Goal: Find specific page/section: Find specific page/section

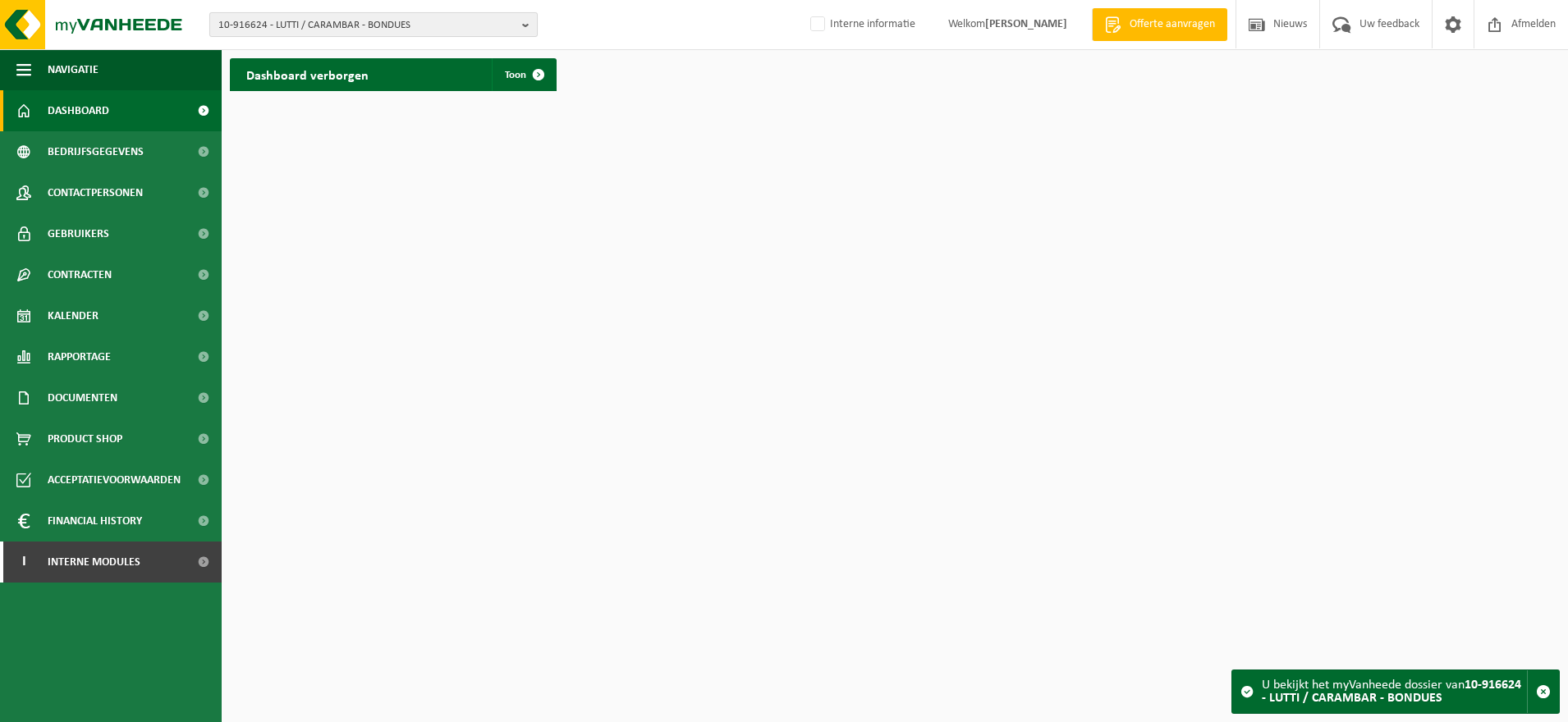
click at [322, 31] on span "10-916624 - LUTTI / CARAMBAR - BONDUES" at bounding box center [367, 25] width 297 height 24
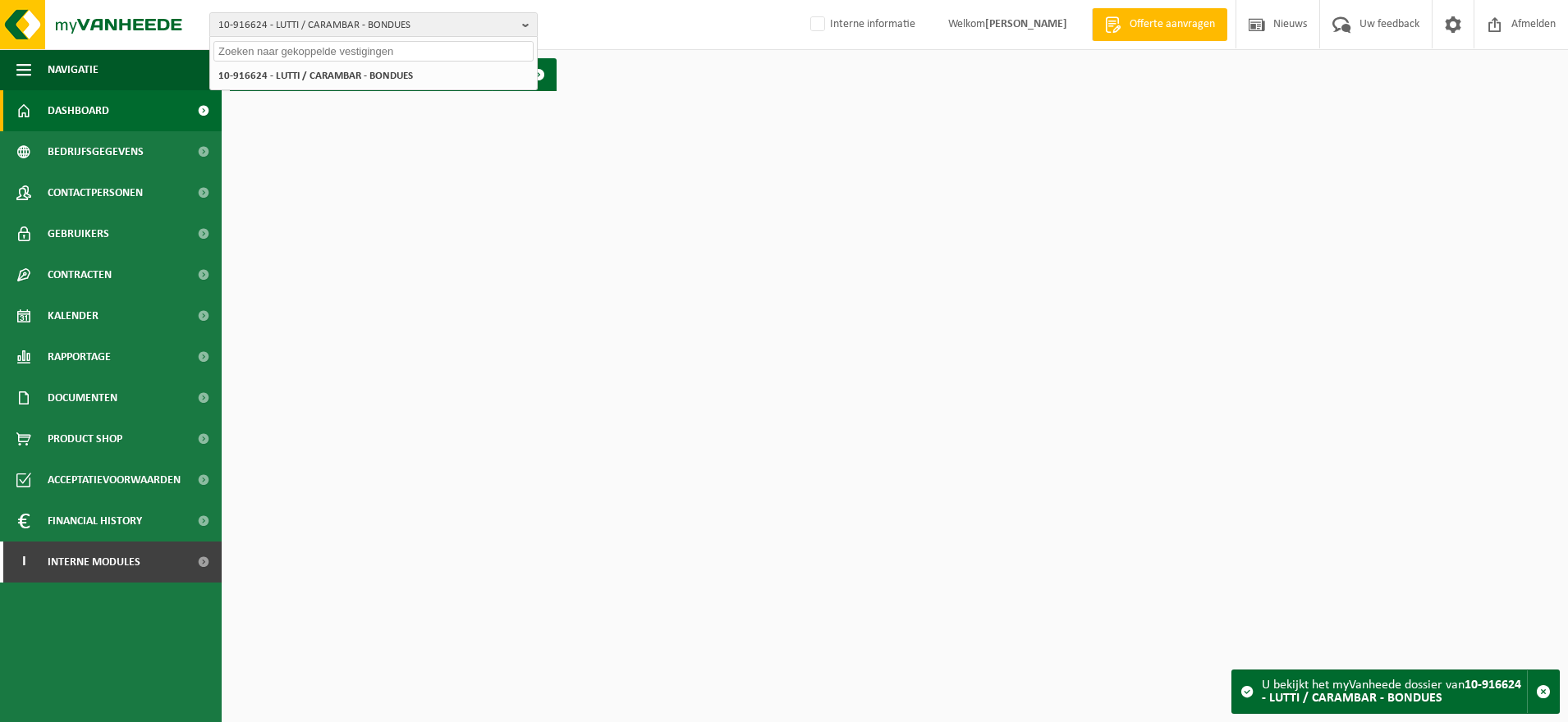
click at [287, 46] on input "text" at bounding box center [374, 51] width 321 height 21
click at [295, 55] on input "ORTEC" at bounding box center [374, 51] width 321 height 21
type input "ORTEC"
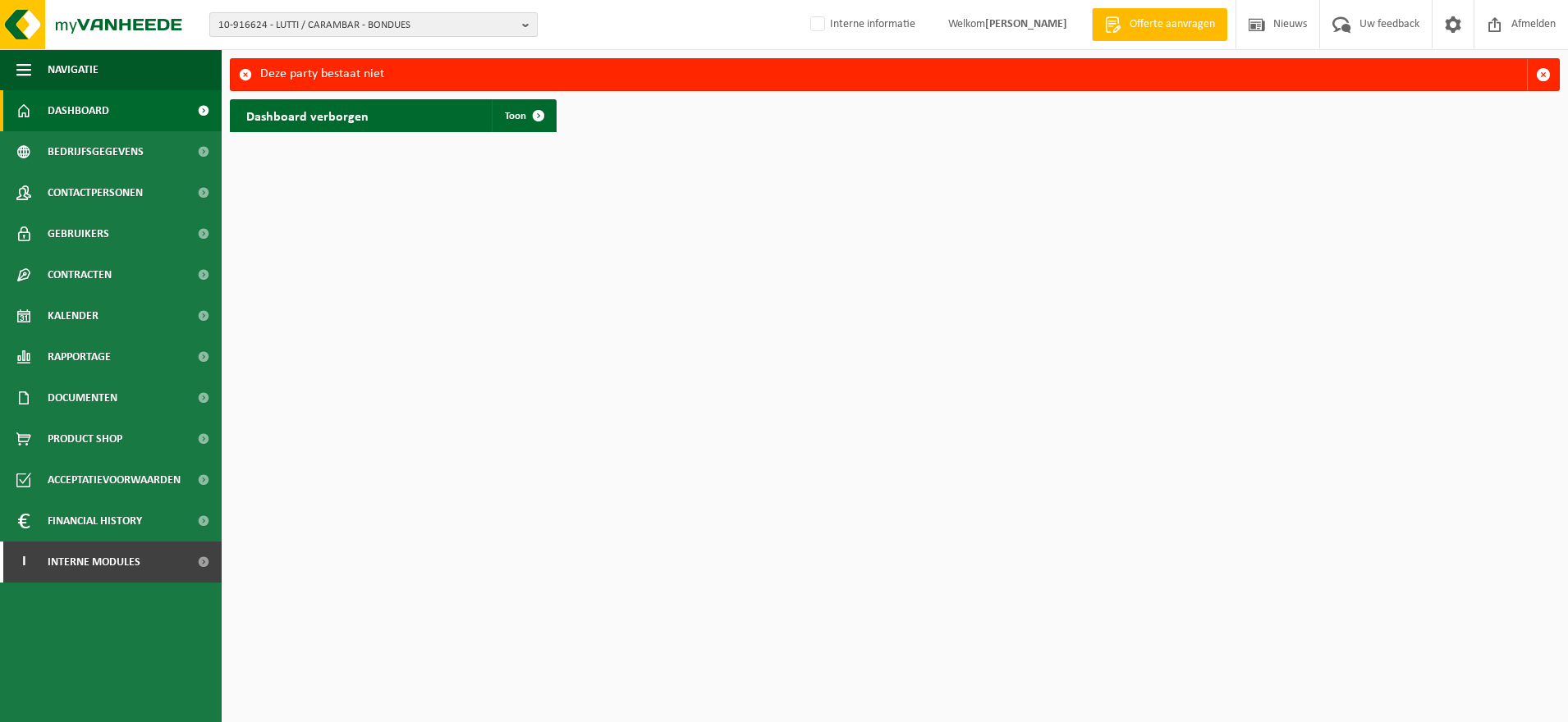
click at [286, 23] on span "10-916624 - LUTTI / CARAMBAR - BONDUES" at bounding box center [367, 25] width 297 height 24
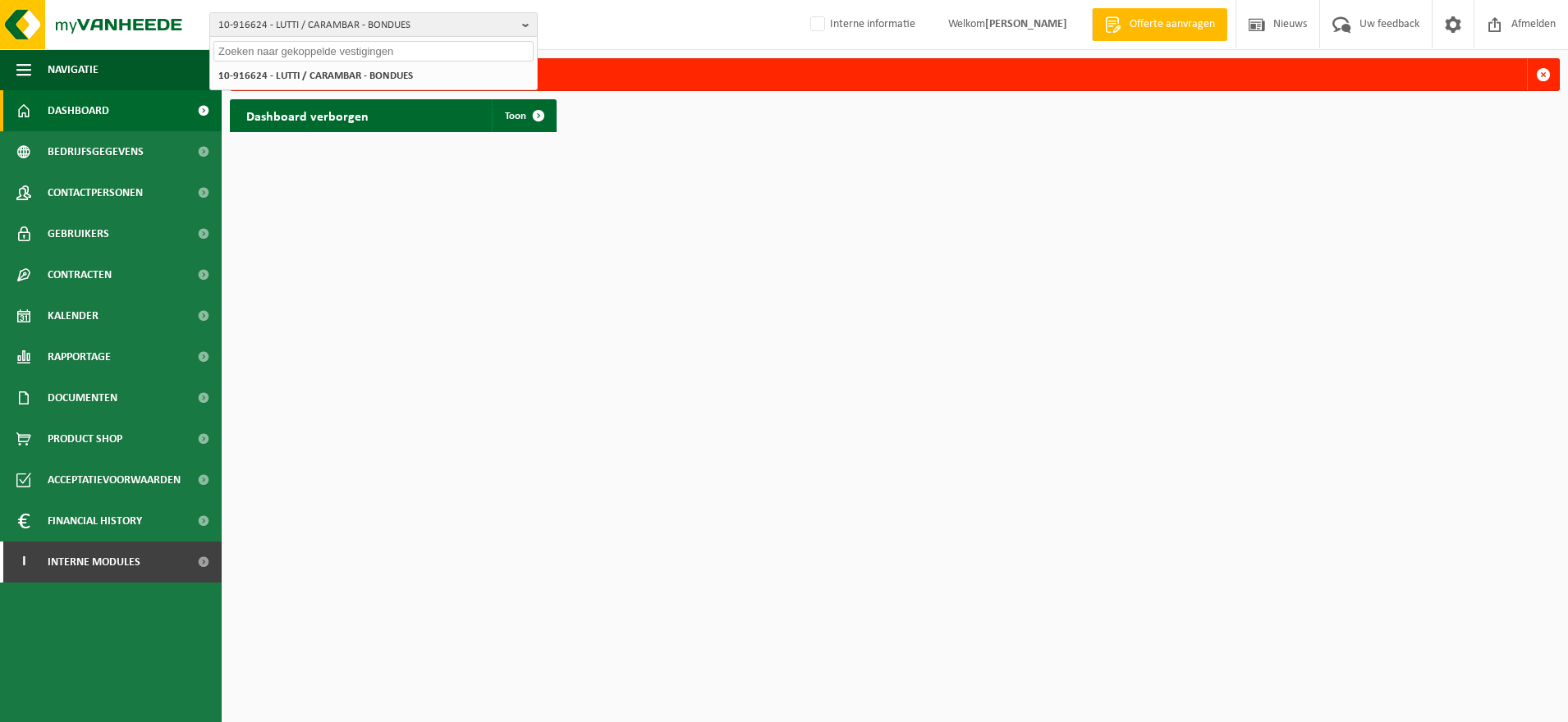
click at [247, 61] on div at bounding box center [373, 50] width 327 height 25
click at [247, 54] on input "text" at bounding box center [374, 51] width 321 height 21
click at [359, 46] on input "text" at bounding box center [374, 51] width 321 height 21
type input "10-779326"
click at [358, 67] on li "10-779326 - ORTEC ENVIRONEMENT FRETIN - FRETIN" at bounding box center [374, 76] width 321 height 21
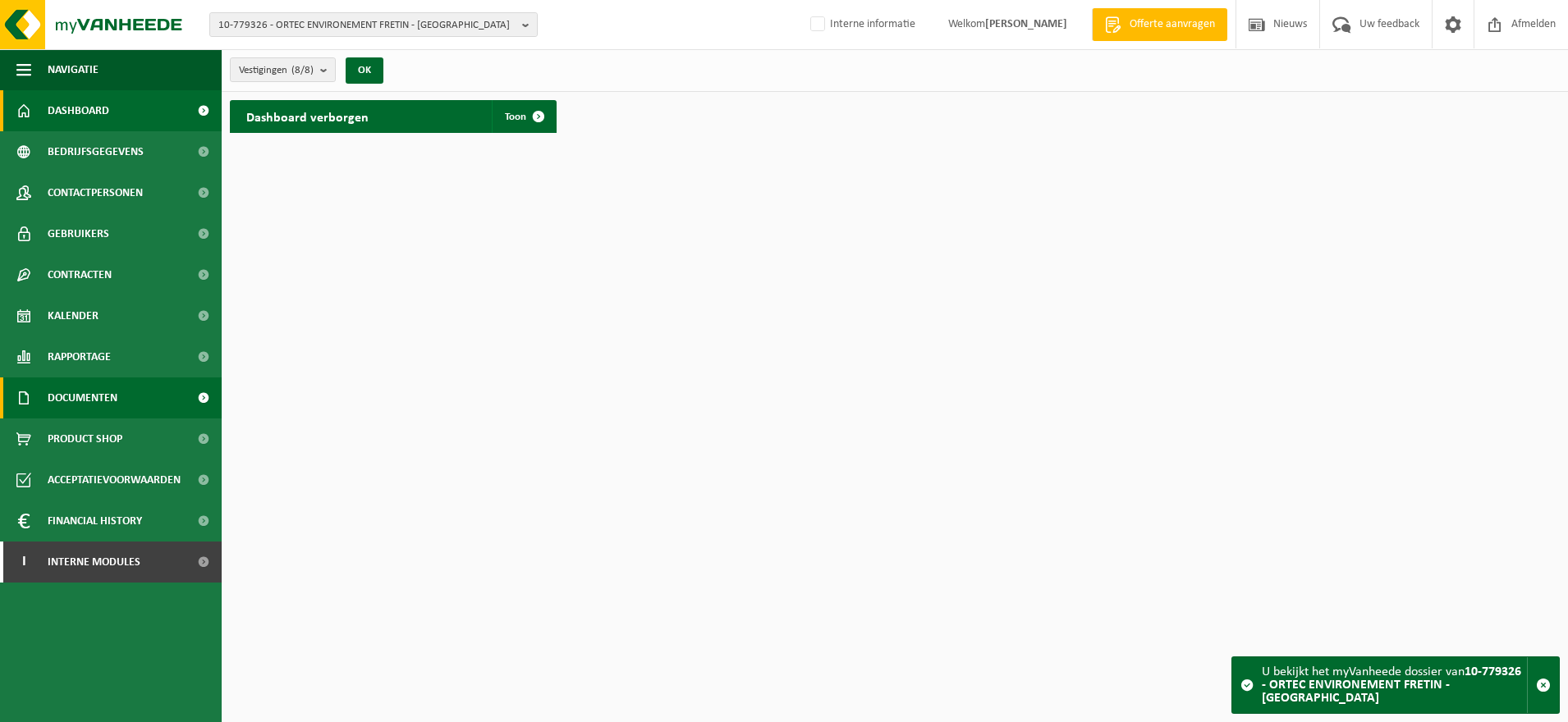
click at [79, 400] on span "Documenten" at bounding box center [82, 398] width 69 height 41
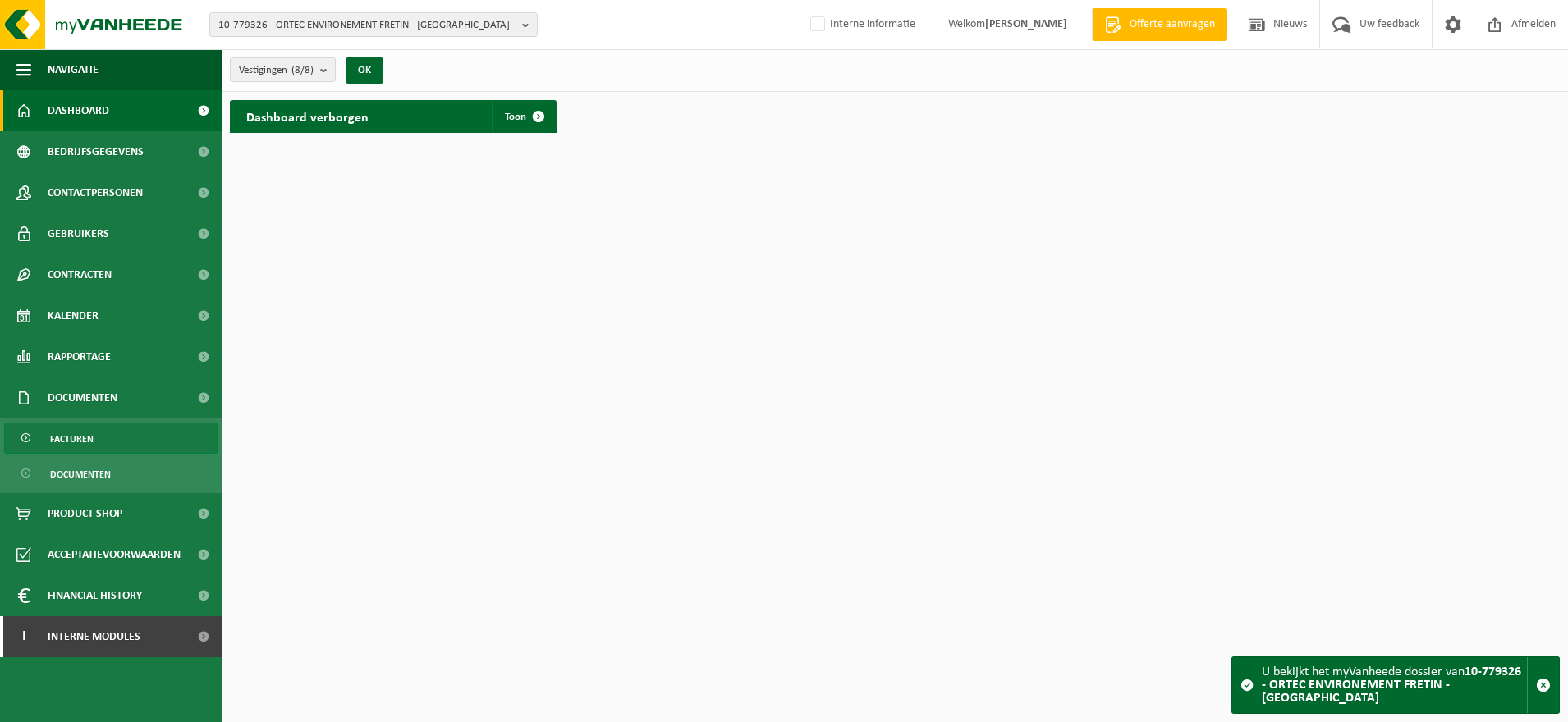
click at [60, 438] on span "Facturen" at bounding box center [72, 438] width 43 height 32
